Goal: Information Seeking & Learning: Learn about a topic

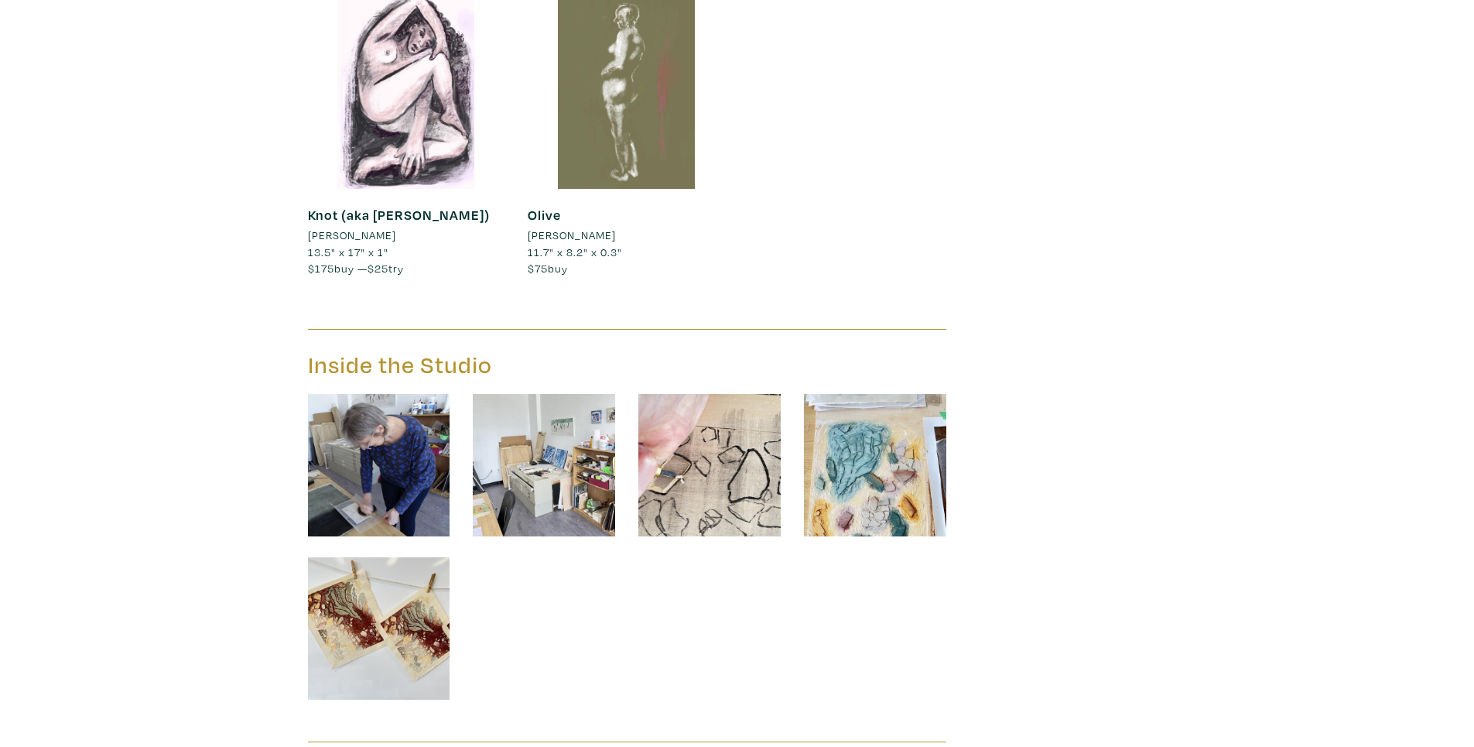
scroll to position [5728, 0]
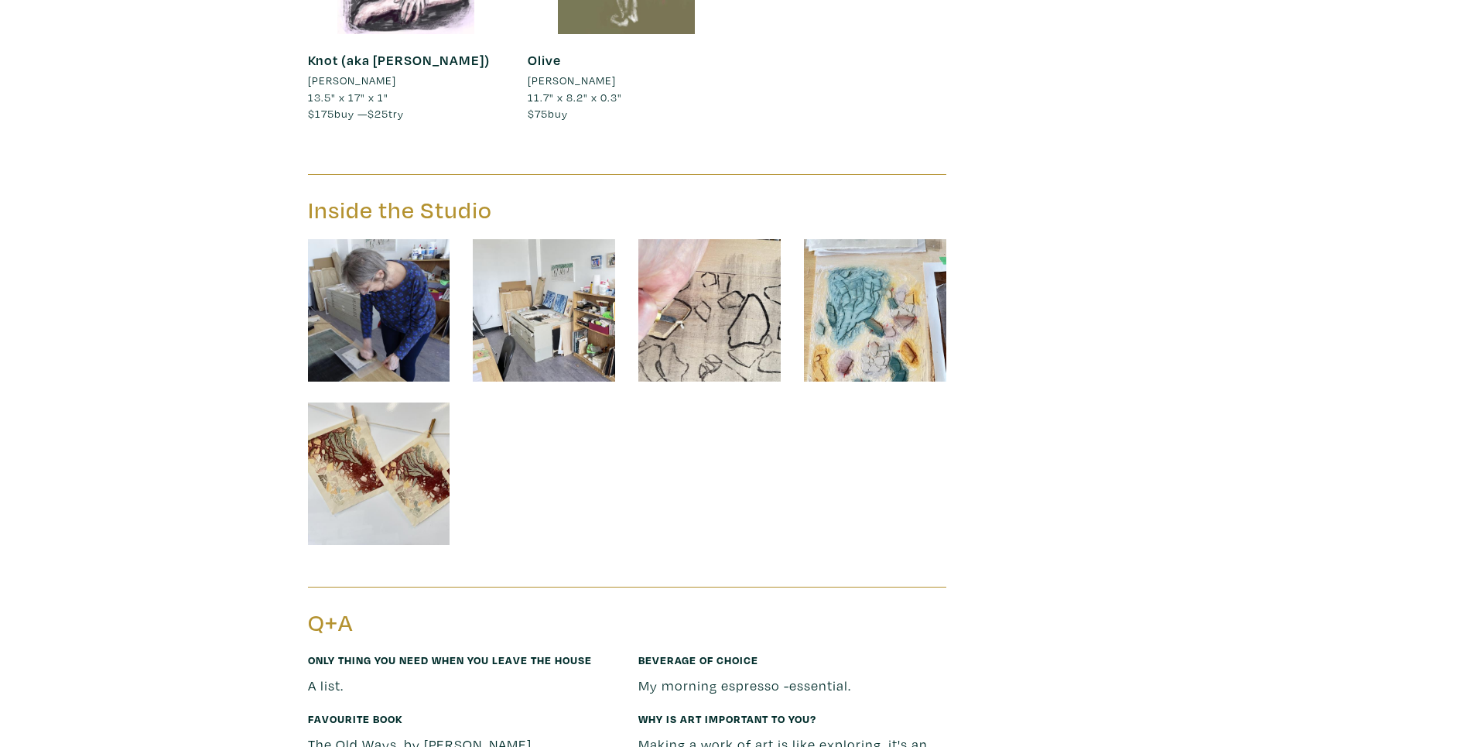
click at [392, 239] on img at bounding box center [379, 310] width 142 height 142
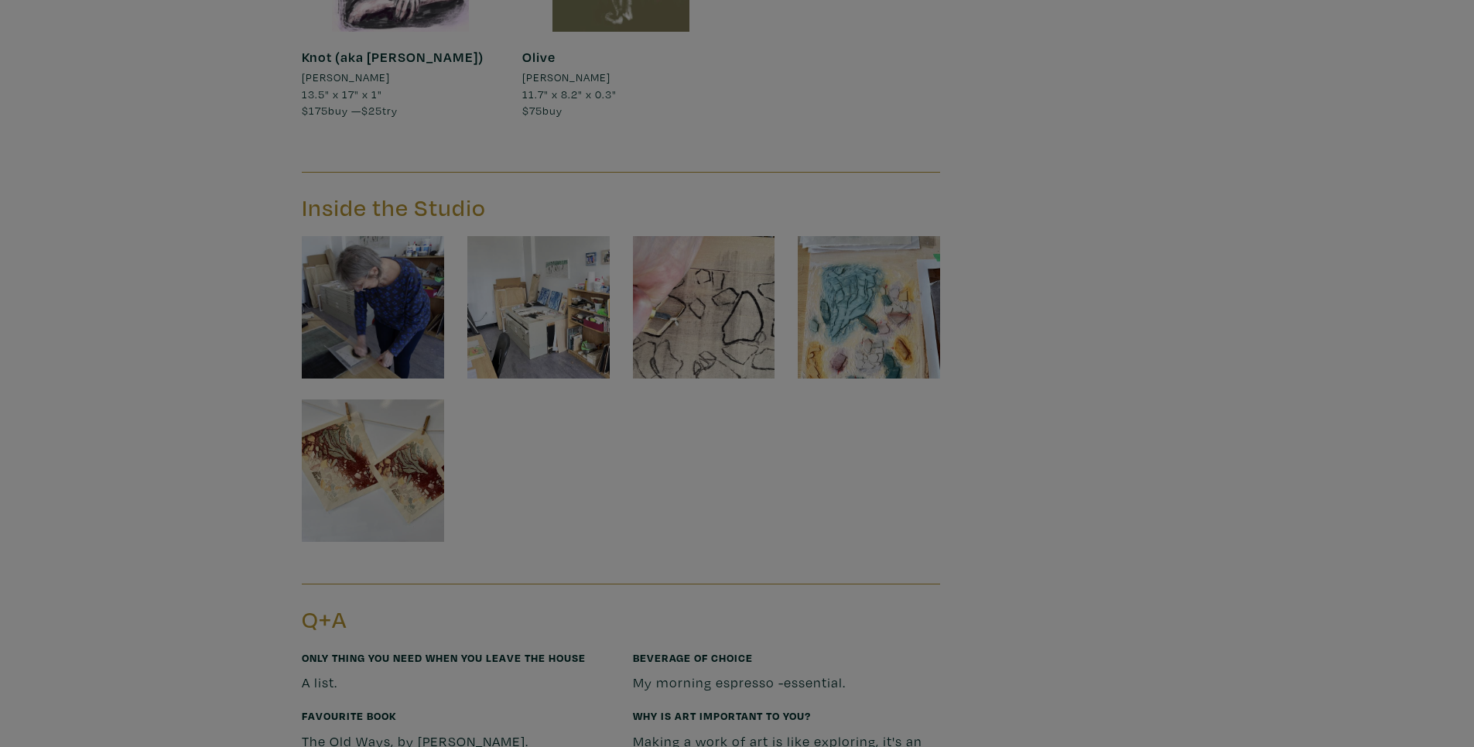
scroll to position [5730, 0]
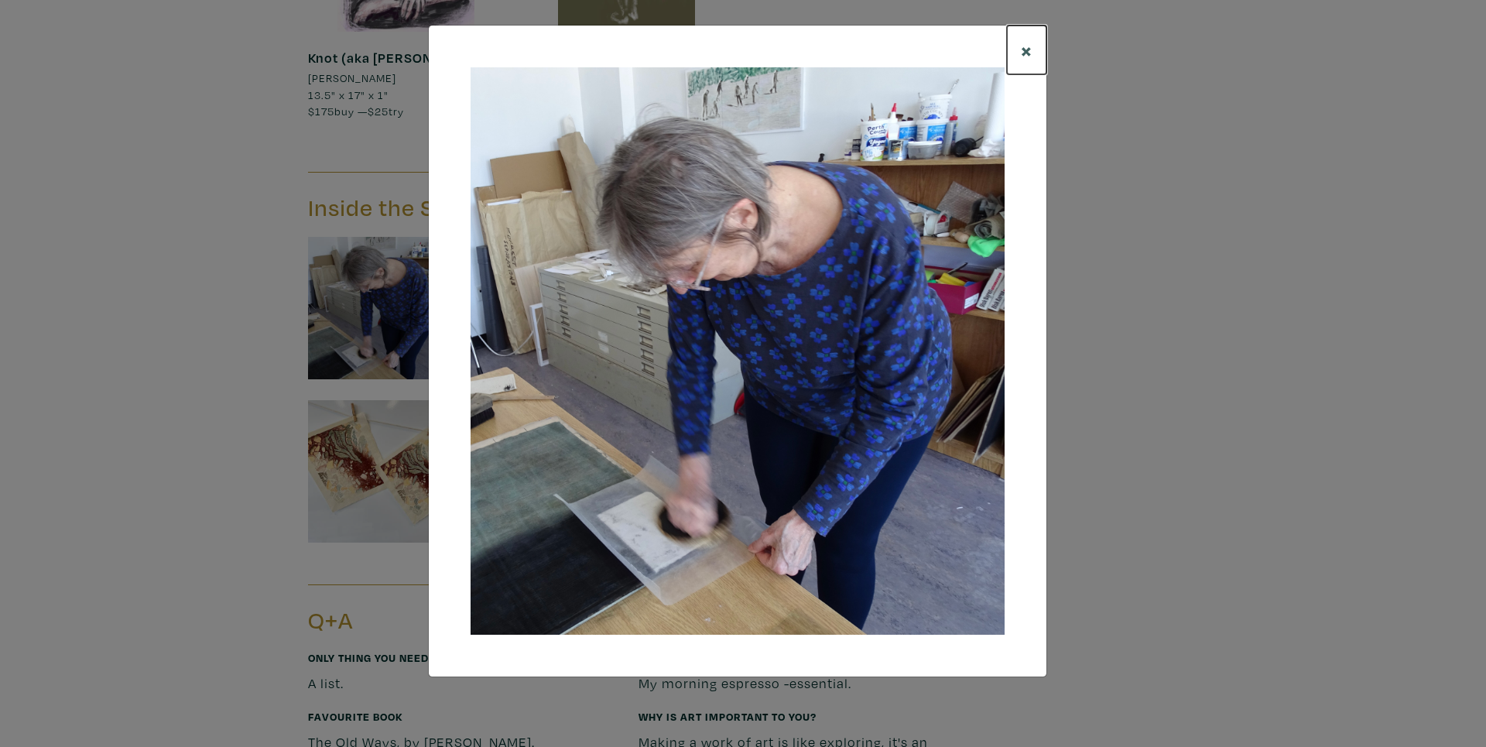
click at [1026, 51] on span "×" at bounding box center [1027, 49] width 12 height 27
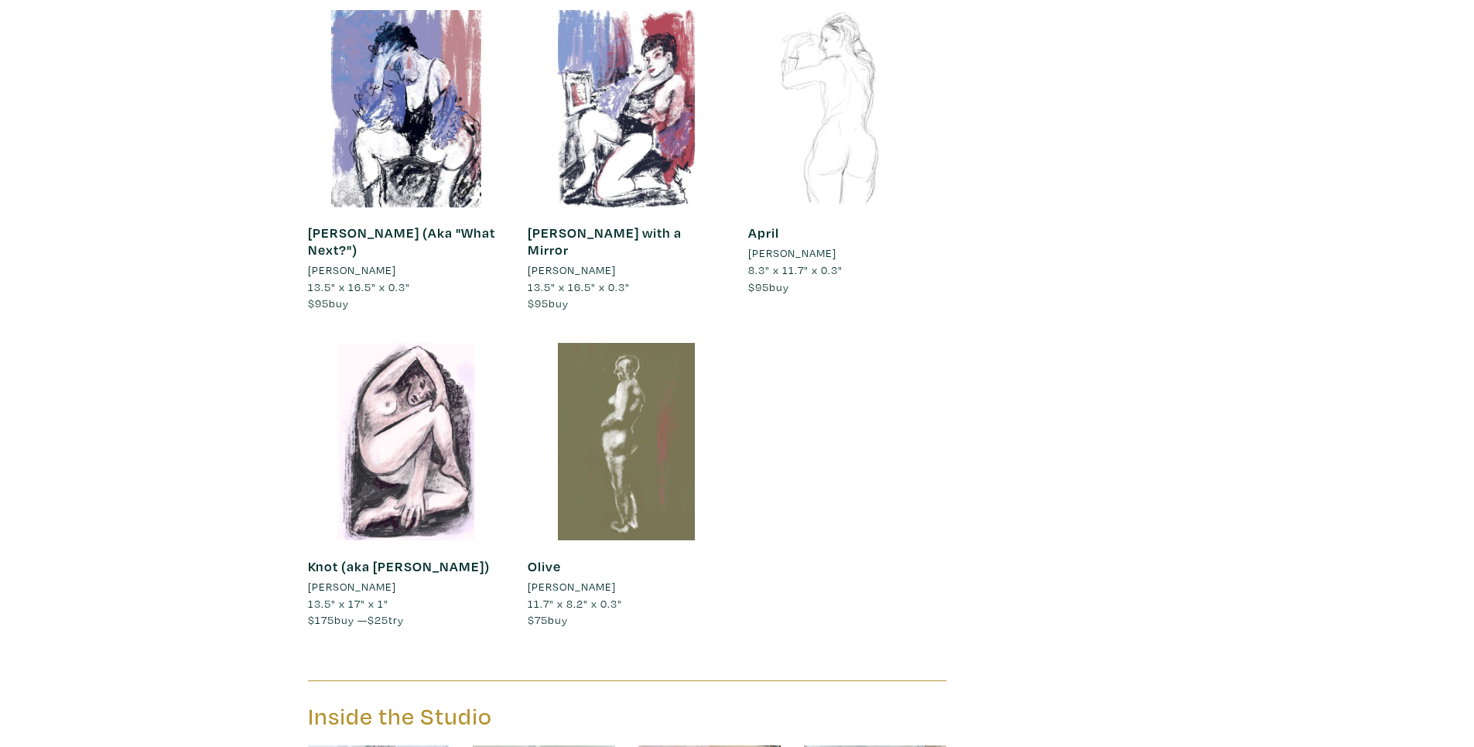
scroll to position [5132, 0]
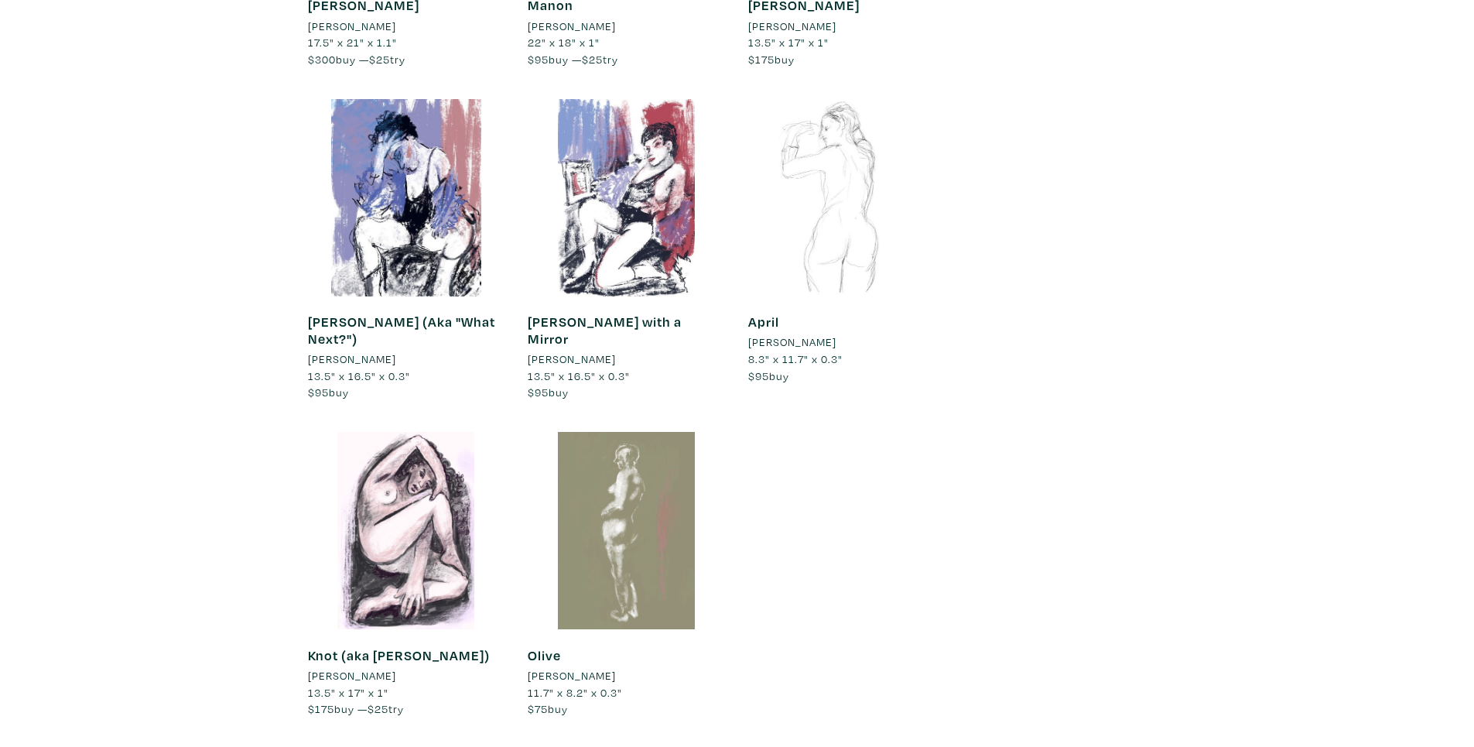
click at [628, 453] on div at bounding box center [626, 530] width 197 height 197
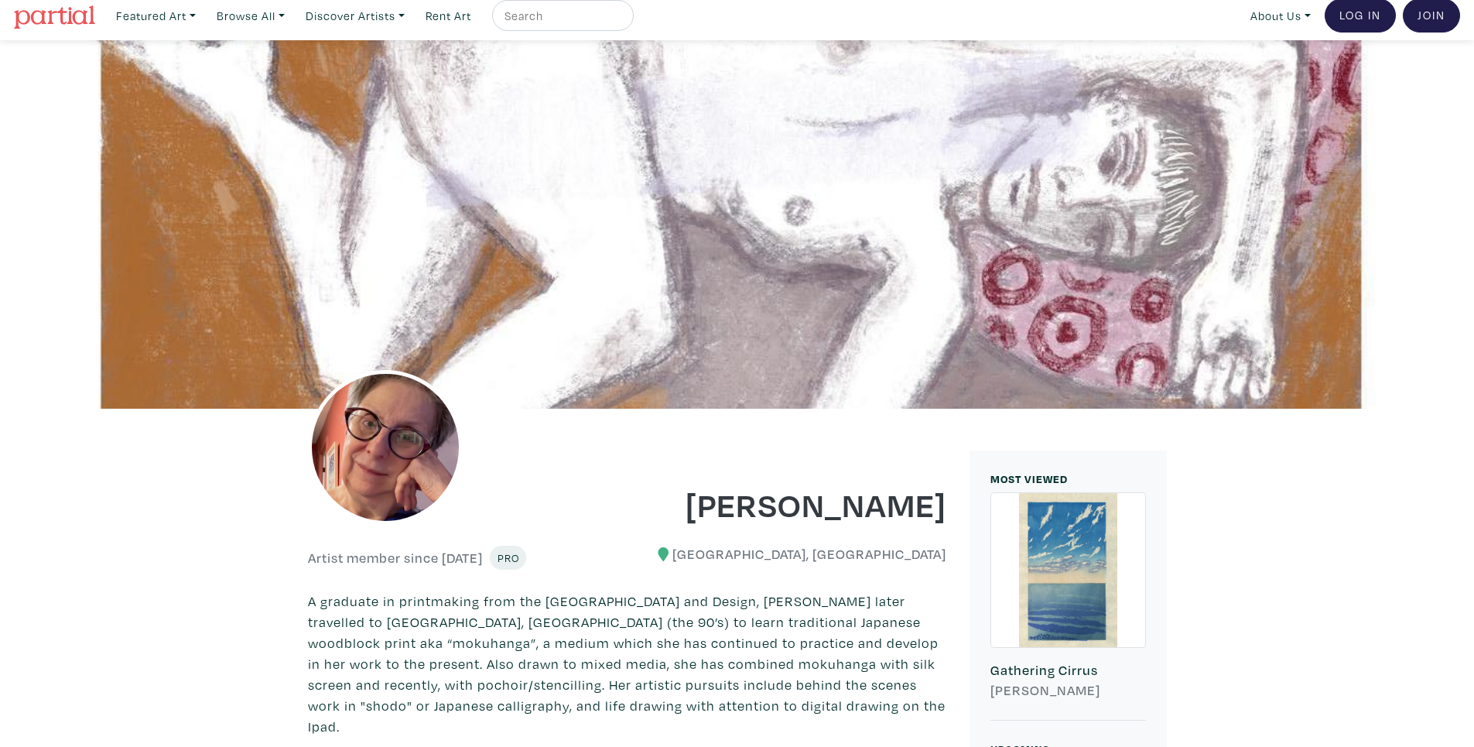
scroll to position [0, 0]
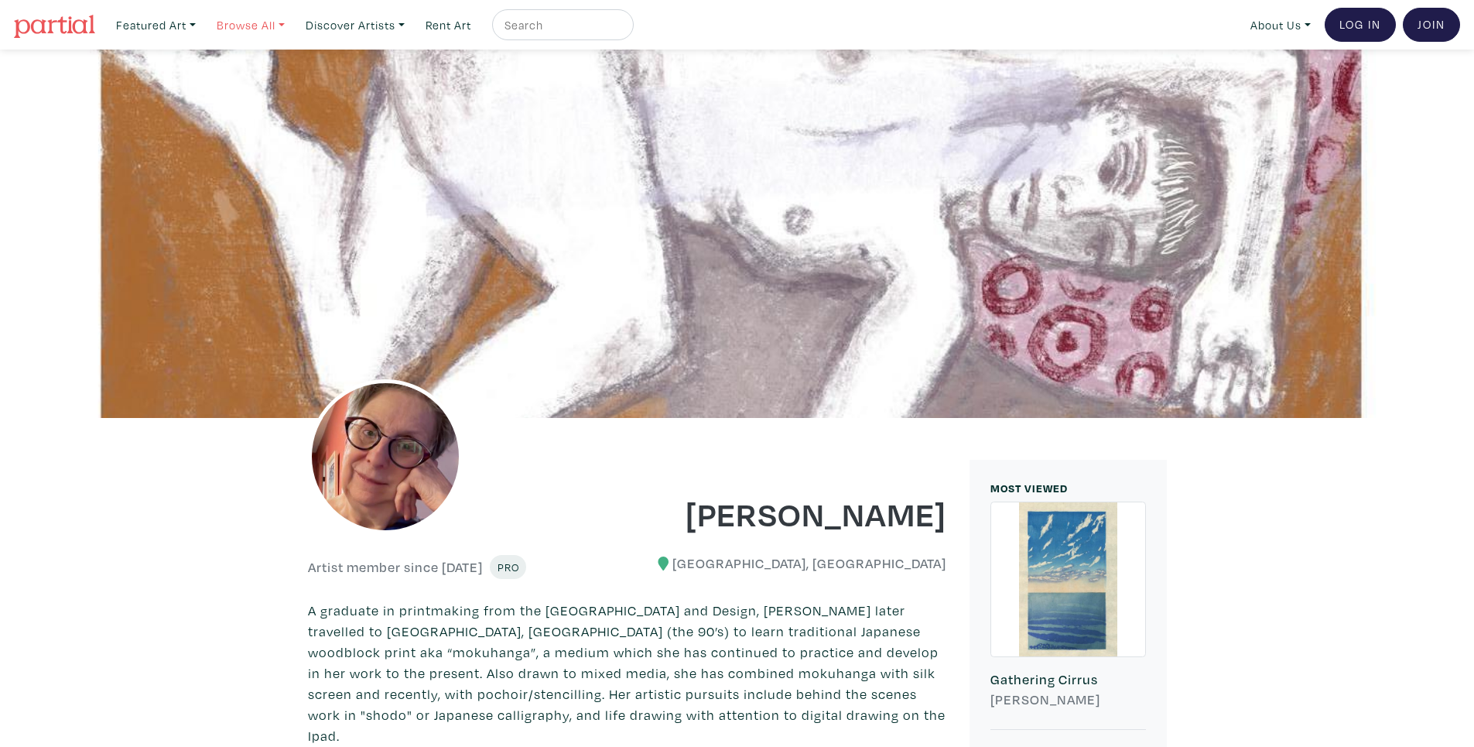
click at [203, 22] on link "Browse All" at bounding box center [156, 25] width 94 height 32
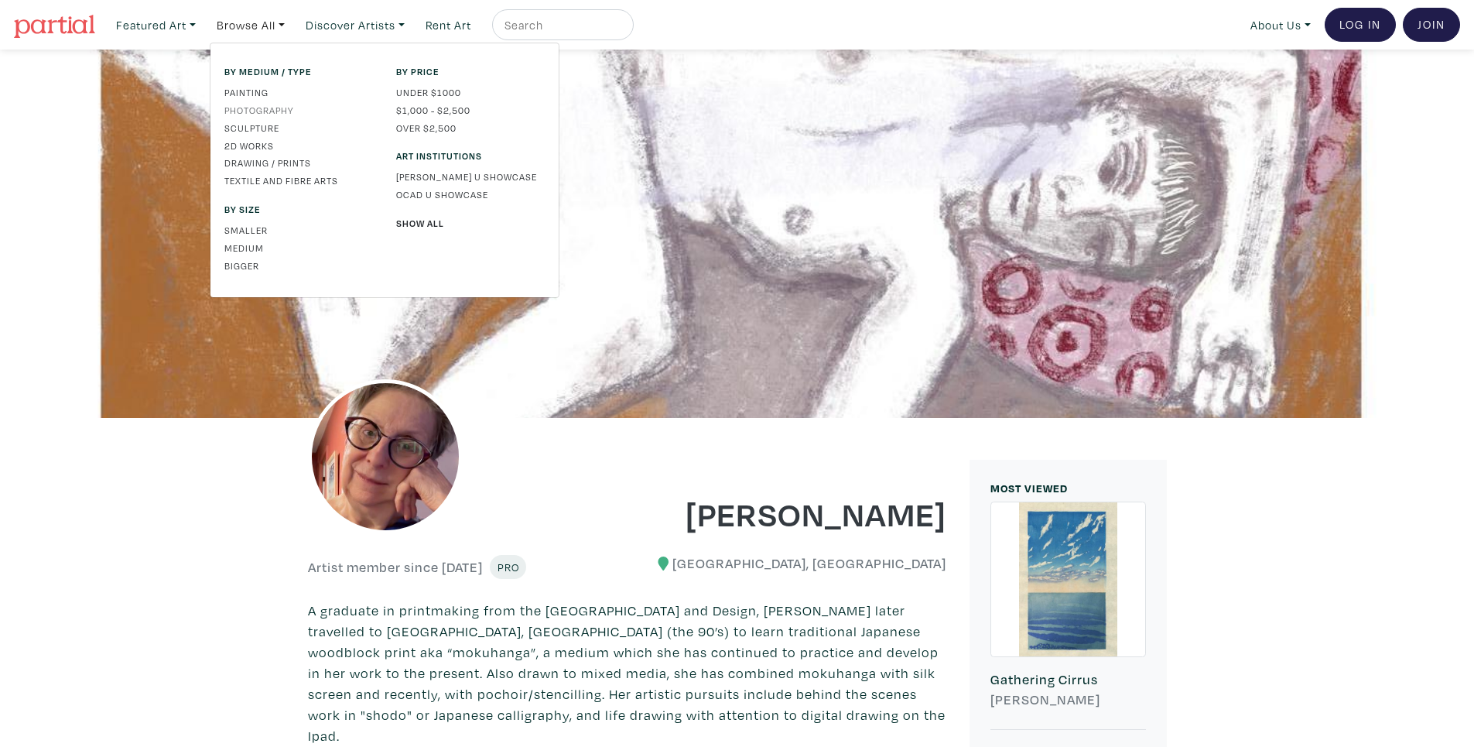
click at [259, 104] on link "Photography" at bounding box center [298, 110] width 149 height 14
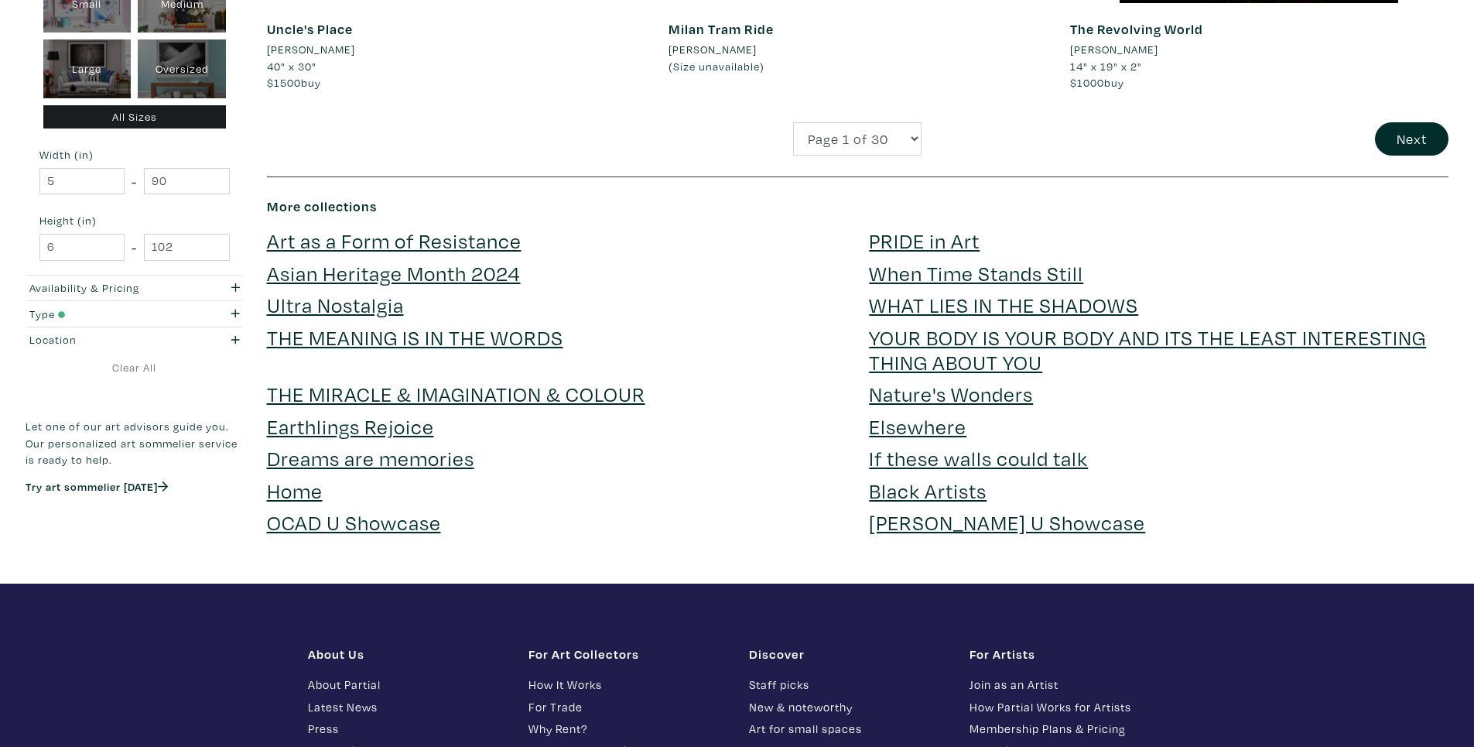
scroll to position [4334, 0]
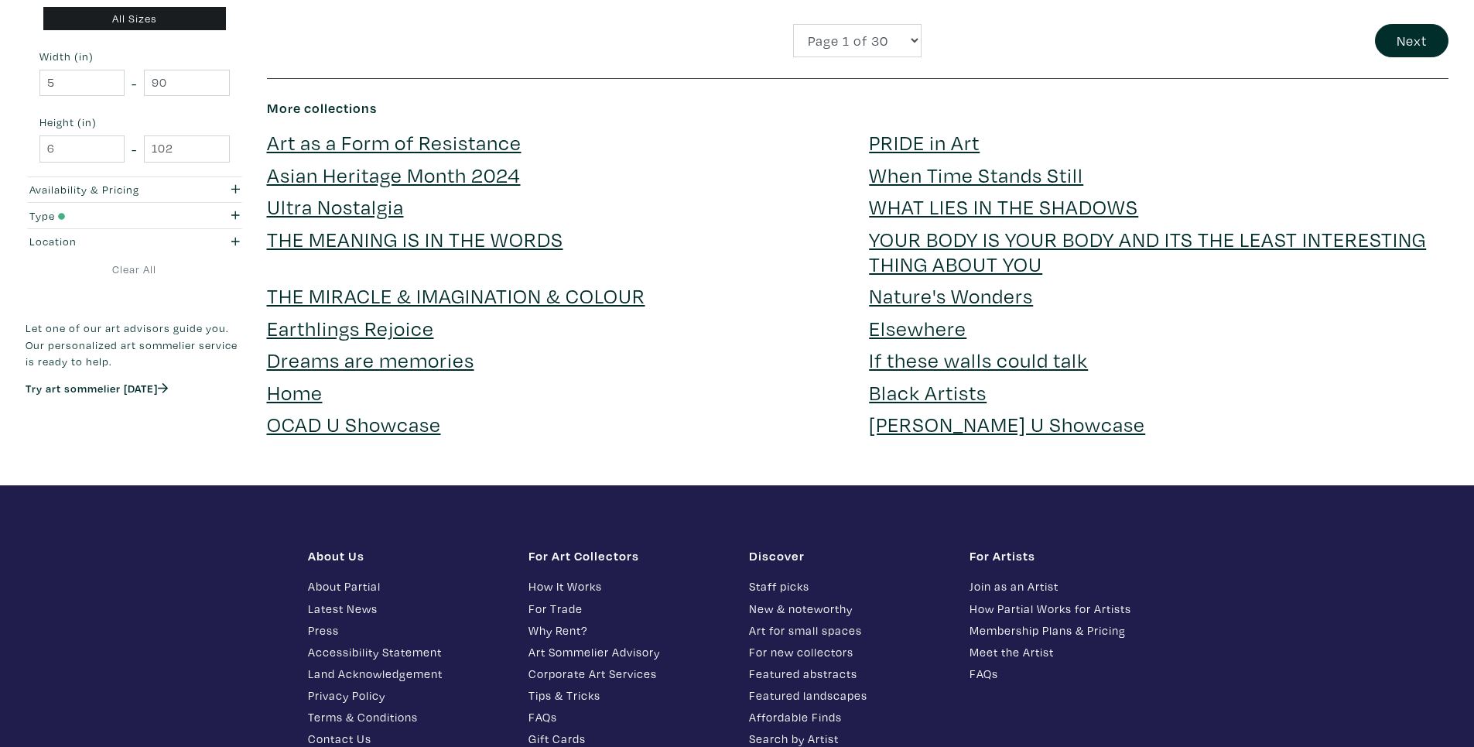
click at [1012, 241] on link "YOUR BODY IS YOUR BODY AND ITS THE LEAST INTERESTING THING ABOUT YOU" at bounding box center [1147, 251] width 557 height 52
click at [987, 295] on link "Nature's Wonders" at bounding box center [951, 295] width 164 height 27
click at [957, 357] on link "If these walls could talk" at bounding box center [978, 359] width 219 height 27
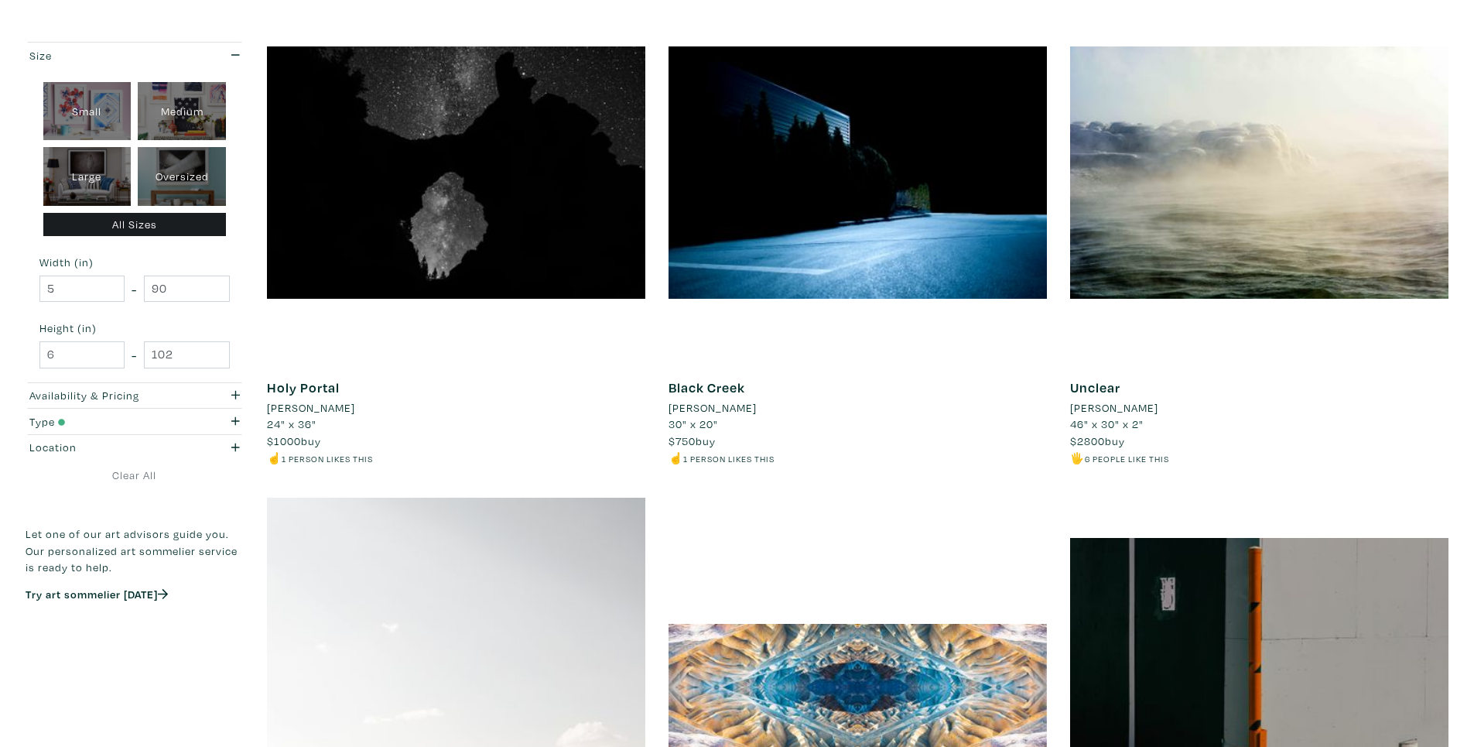
scroll to position [0, 0]
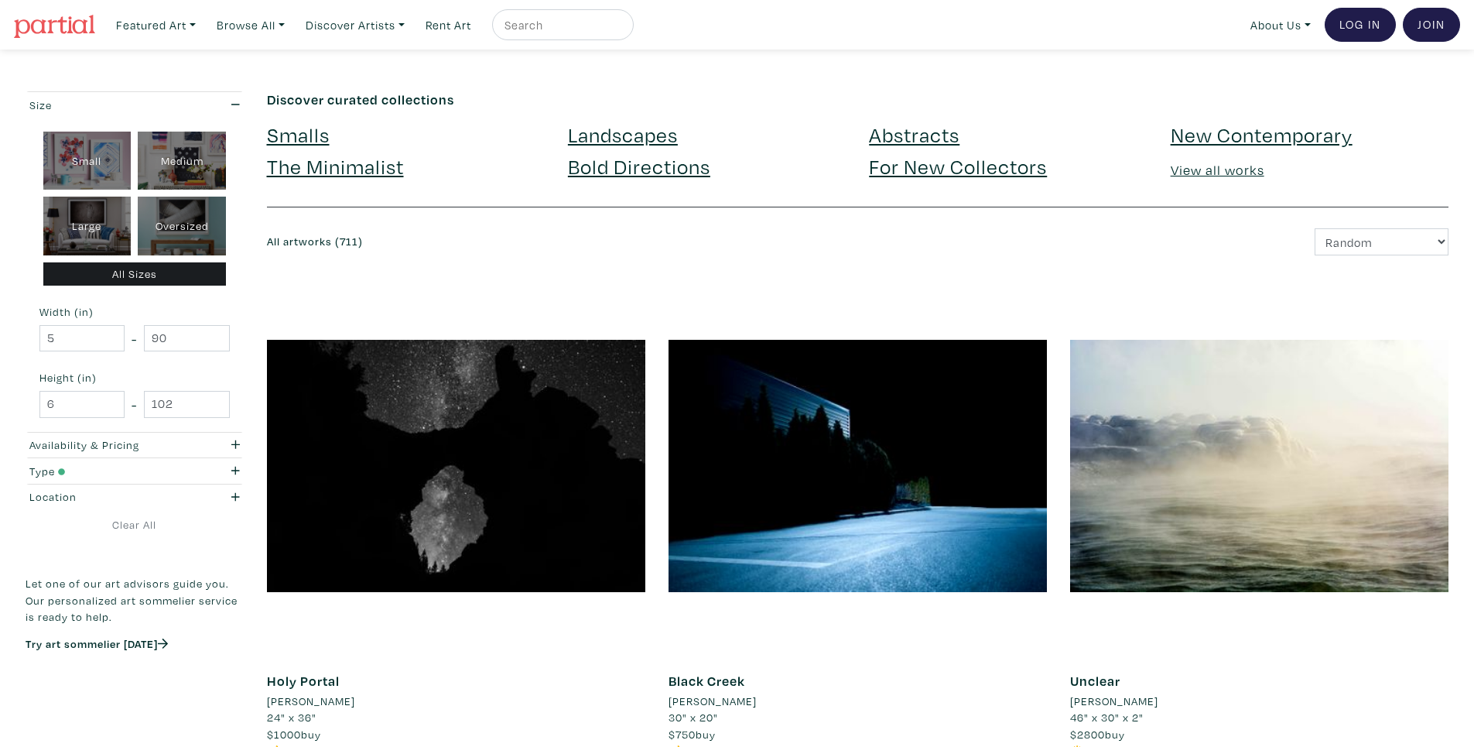
click at [927, 173] on link "For New Collectors" at bounding box center [958, 165] width 178 height 27
click at [173, 168] on div "Medium" at bounding box center [182, 161] width 88 height 59
type input "16"
type input "28"
type input "16"
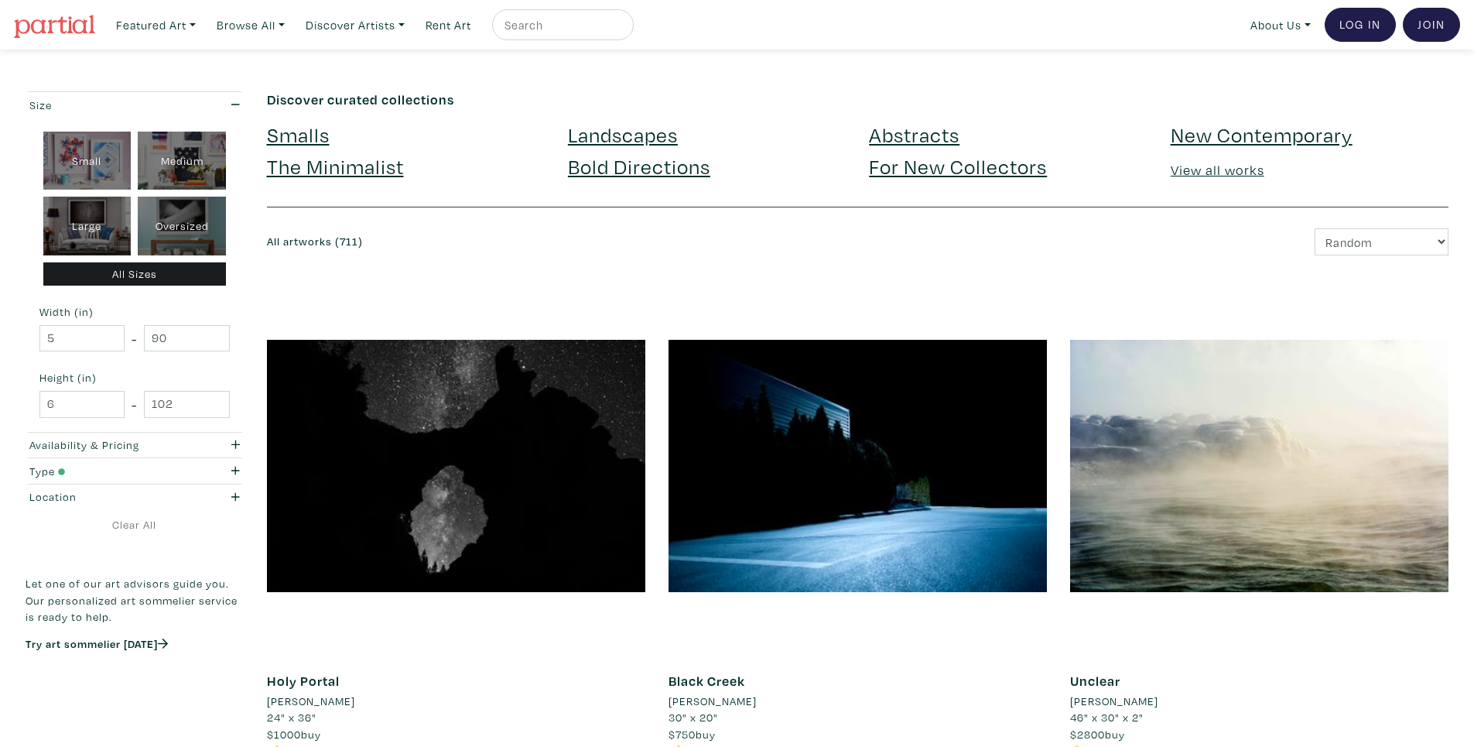
type input "28"
click at [170, 22] on link "Featured Art" at bounding box center [156, 25] width 94 height 32
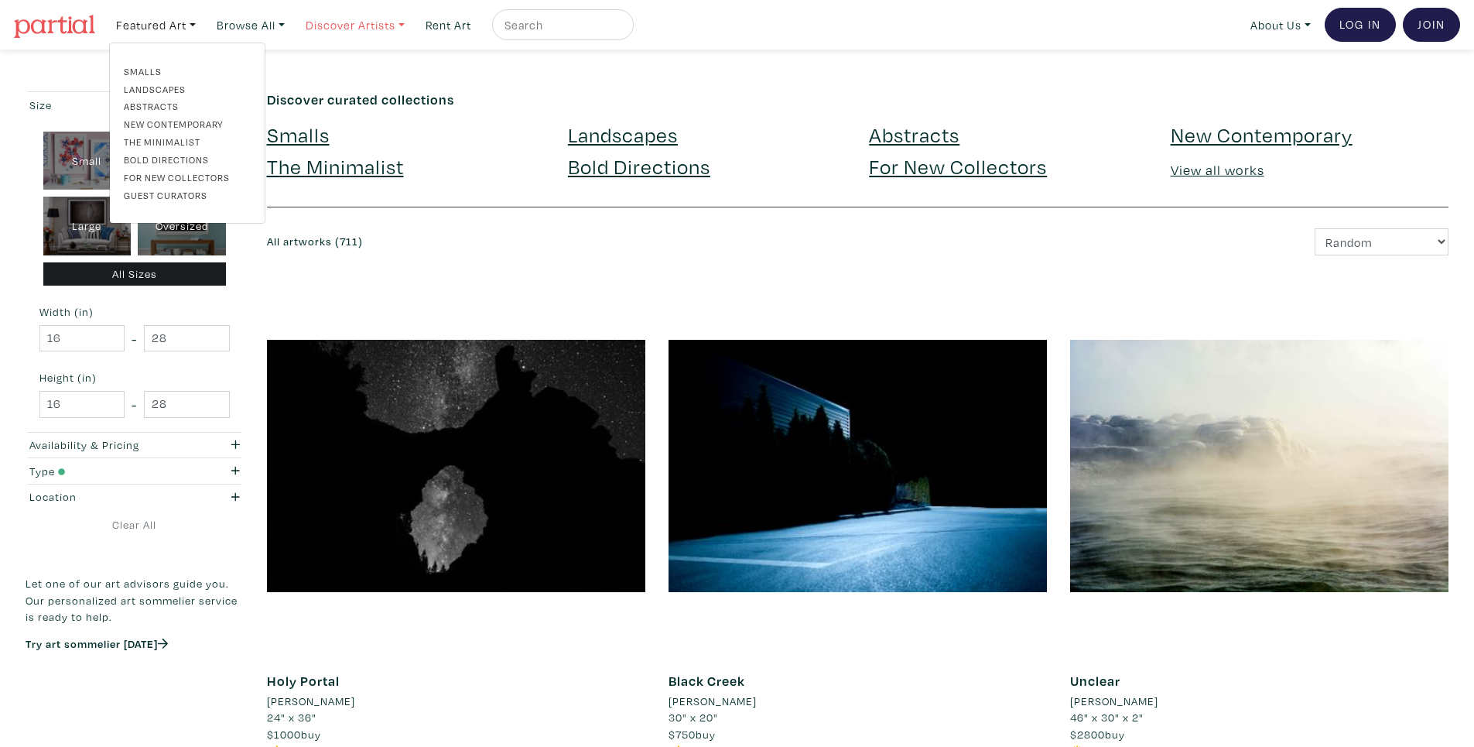
click at [203, 24] on link "Discover Artists" at bounding box center [156, 25] width 94 height 32
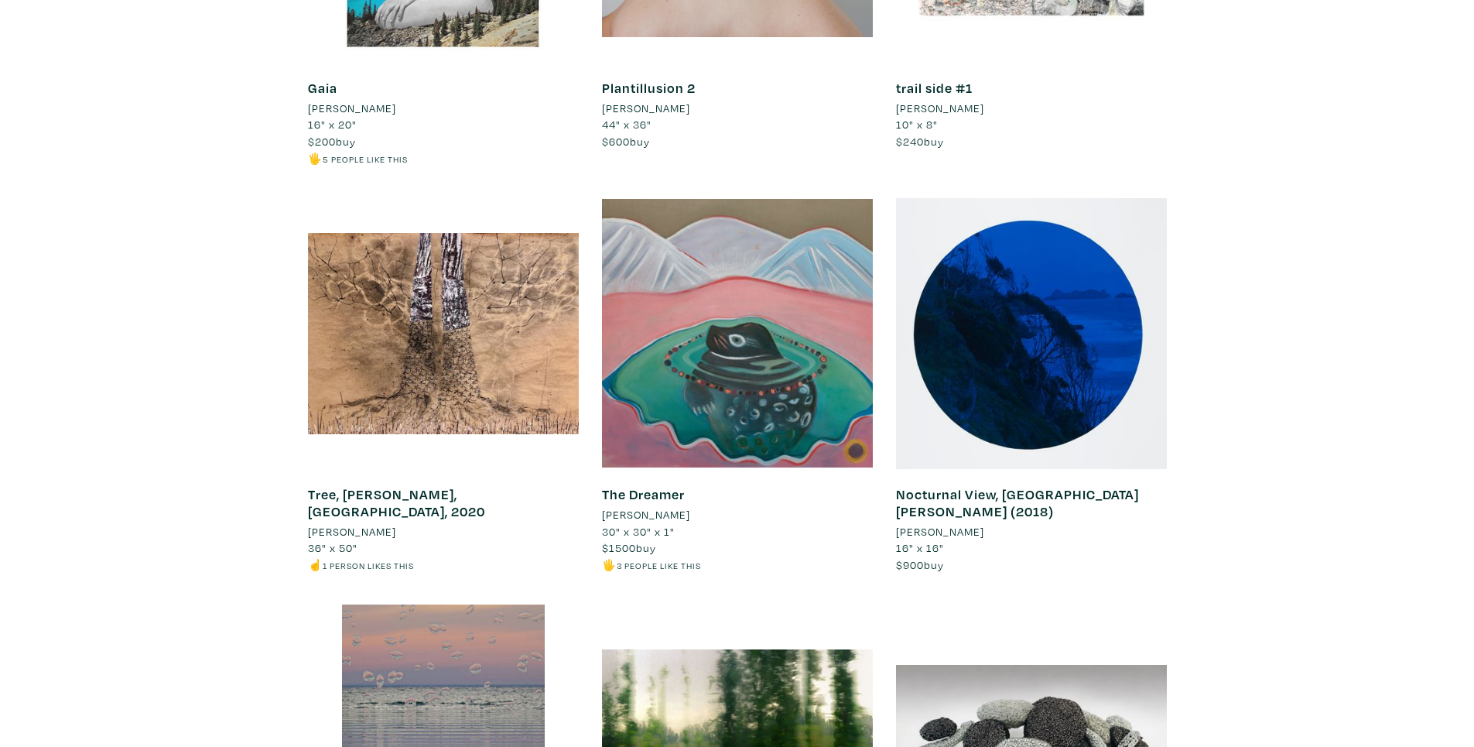
scroll to position [1548, 0]
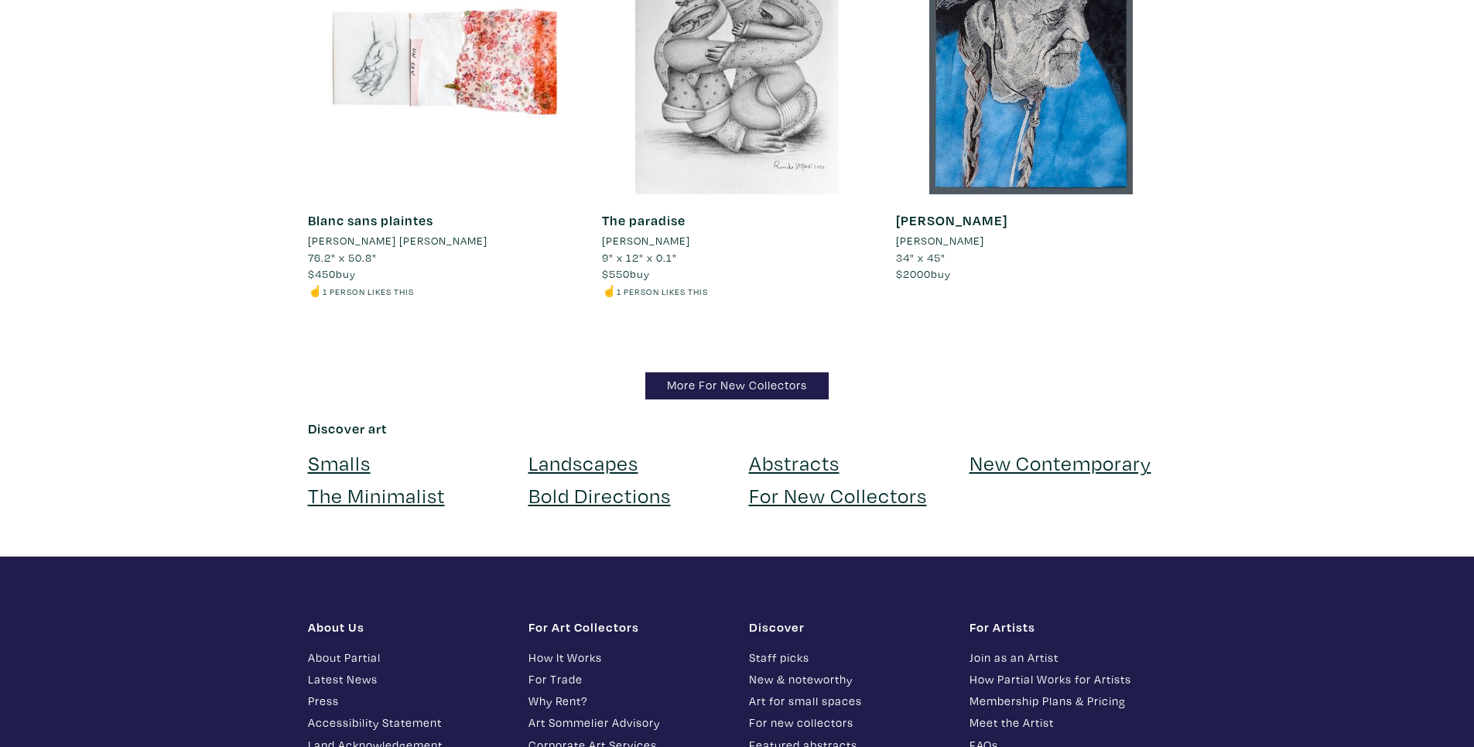
scroll to position [15016, 0]
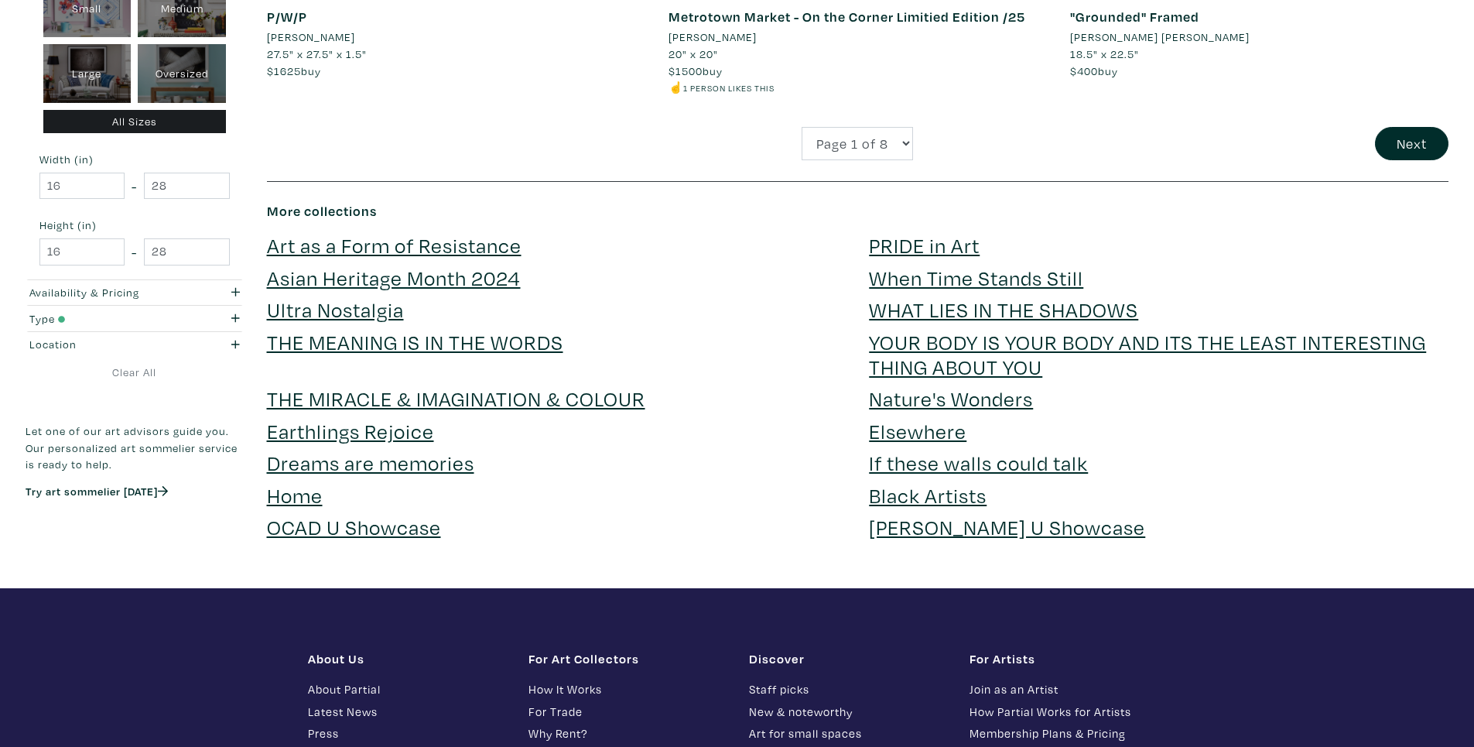
scroll to position [4084, 0]
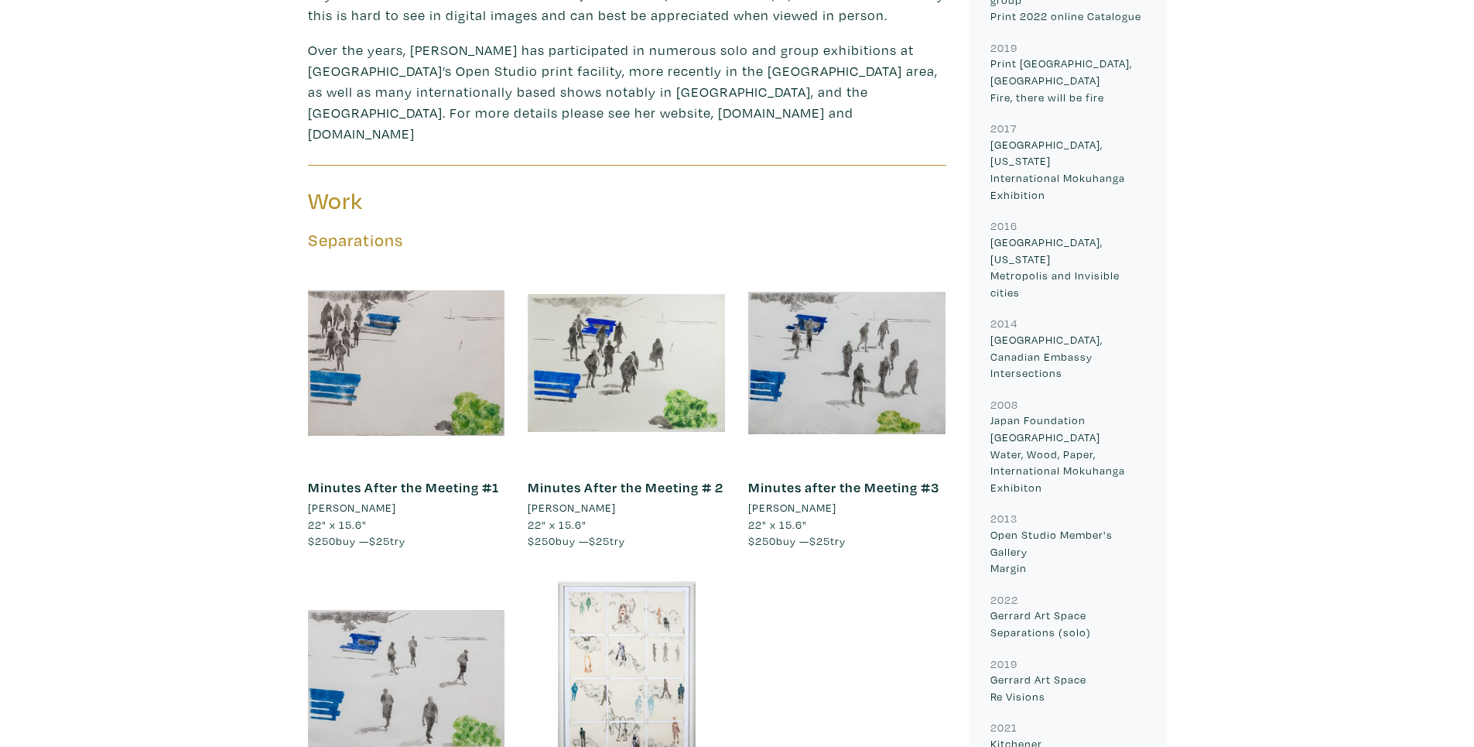
scroll to position [1238, 0]
